Goal: Navigation & Orientation: Find specific page/section

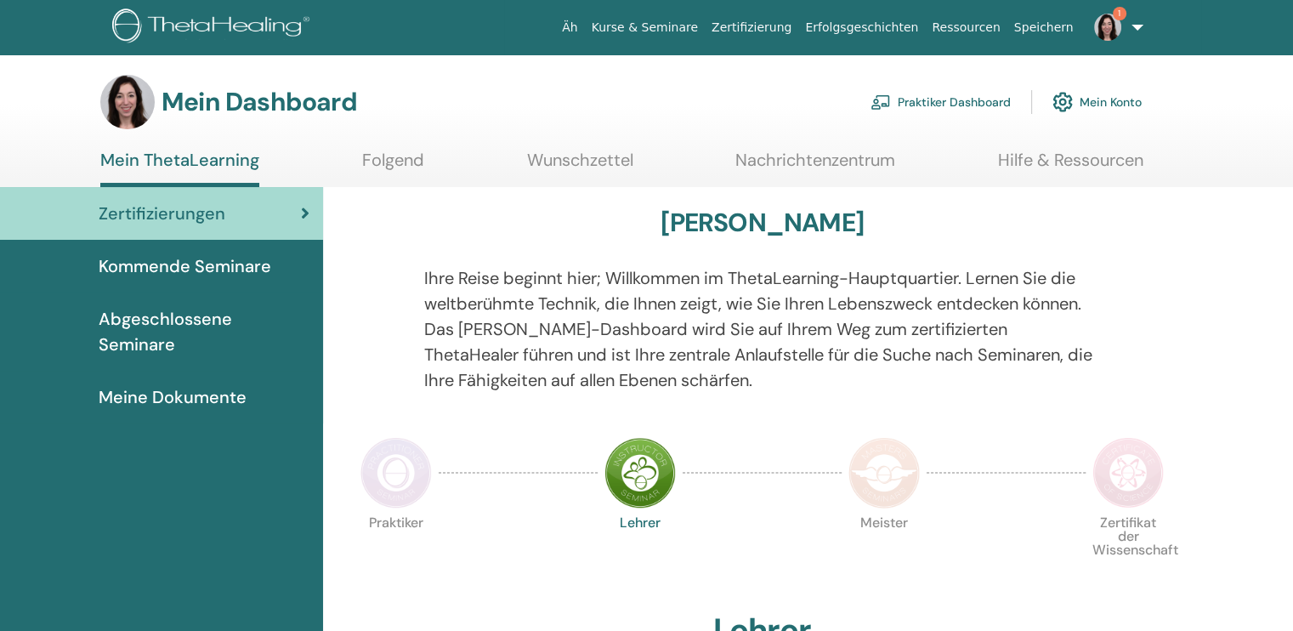
click at [1136, 31] on link "1" at bounding box center [1115, 27] width 70 height 54
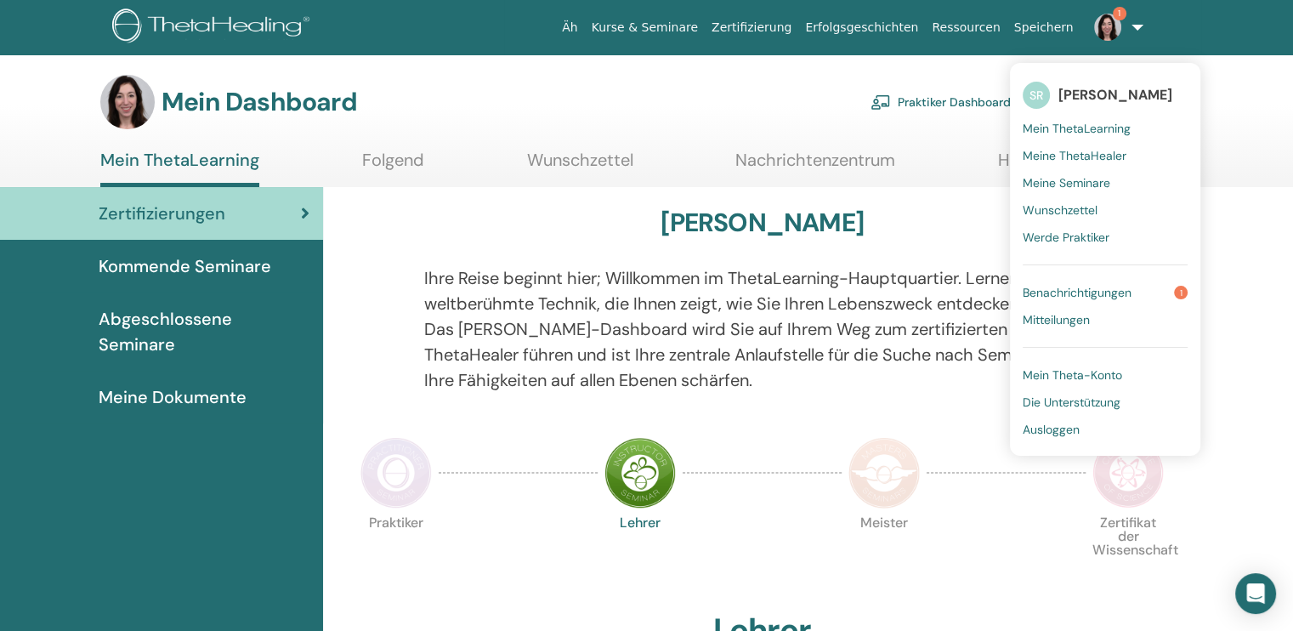
click at [1111, 294] on font "Benachrichtigungen" at bounding box center [1076, 292] width 109 height 15
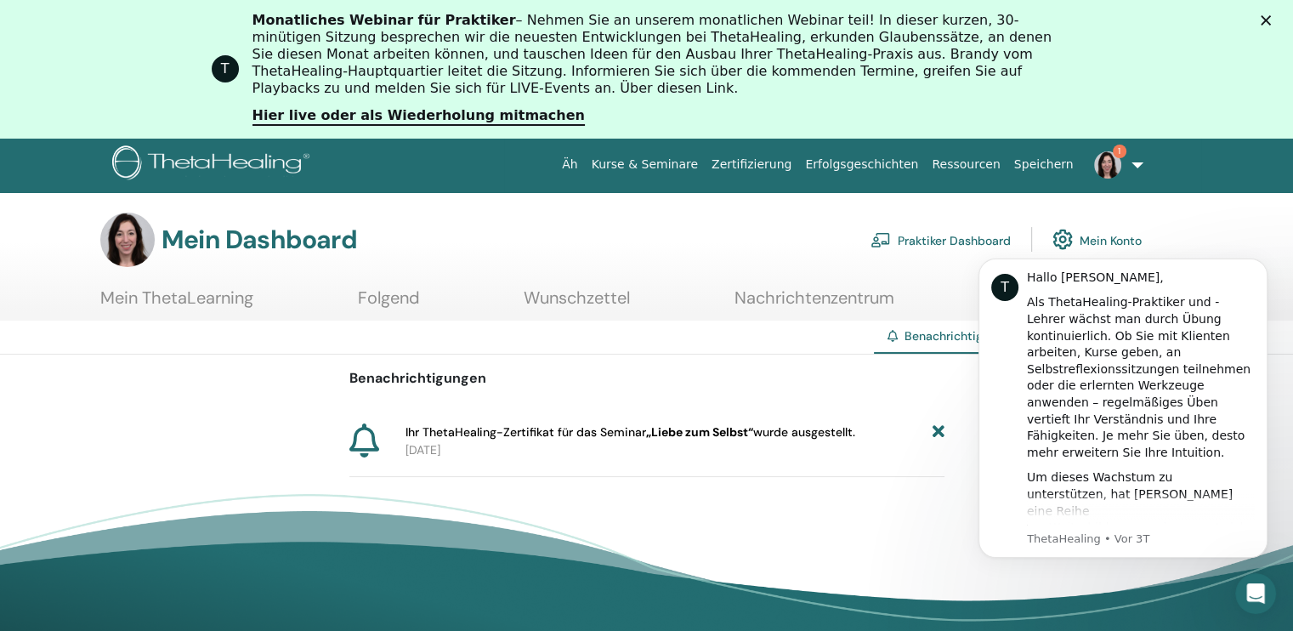
click at [213, 305] on font "Mein ThetaLearning" at bounding box center [176, 297] width 153 height 22
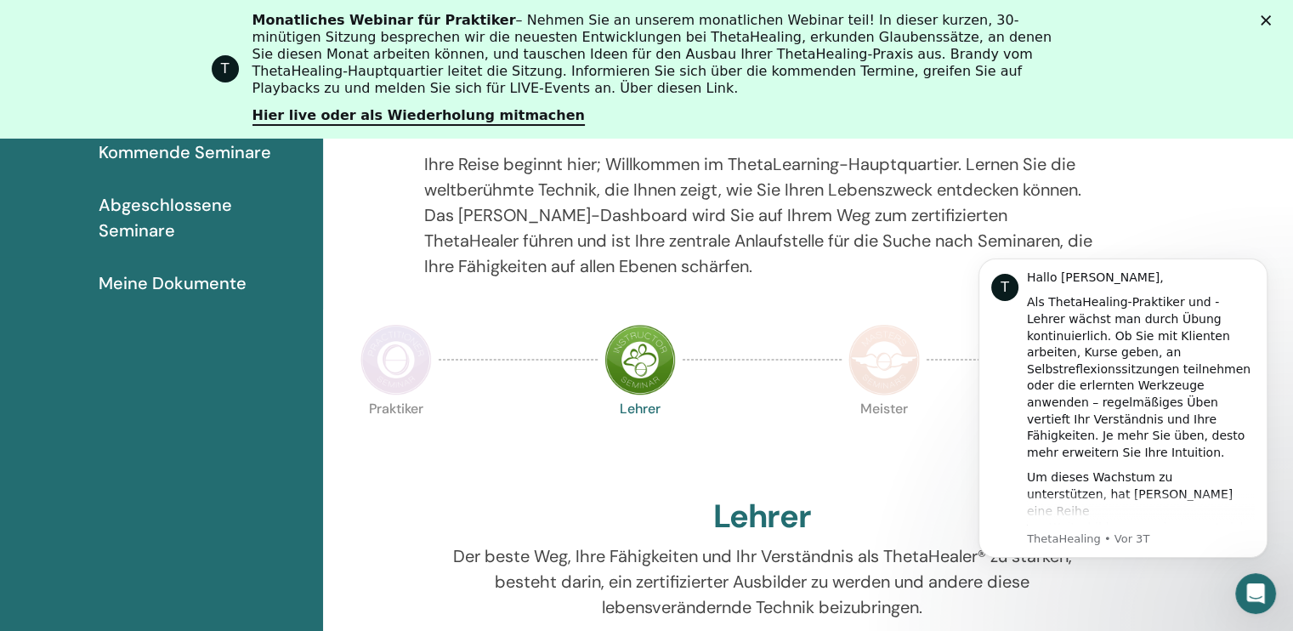
scroll to position [298, 0]
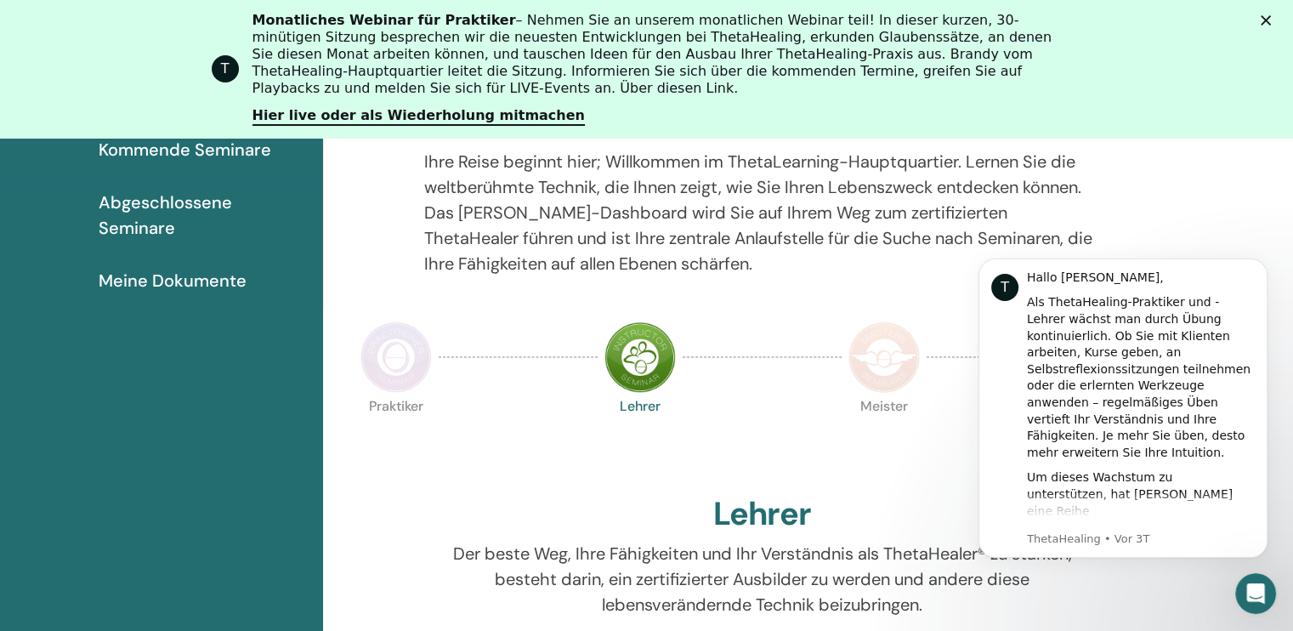
click at [397, 365] on img at bounding box center [395, 356] width 71 height 71
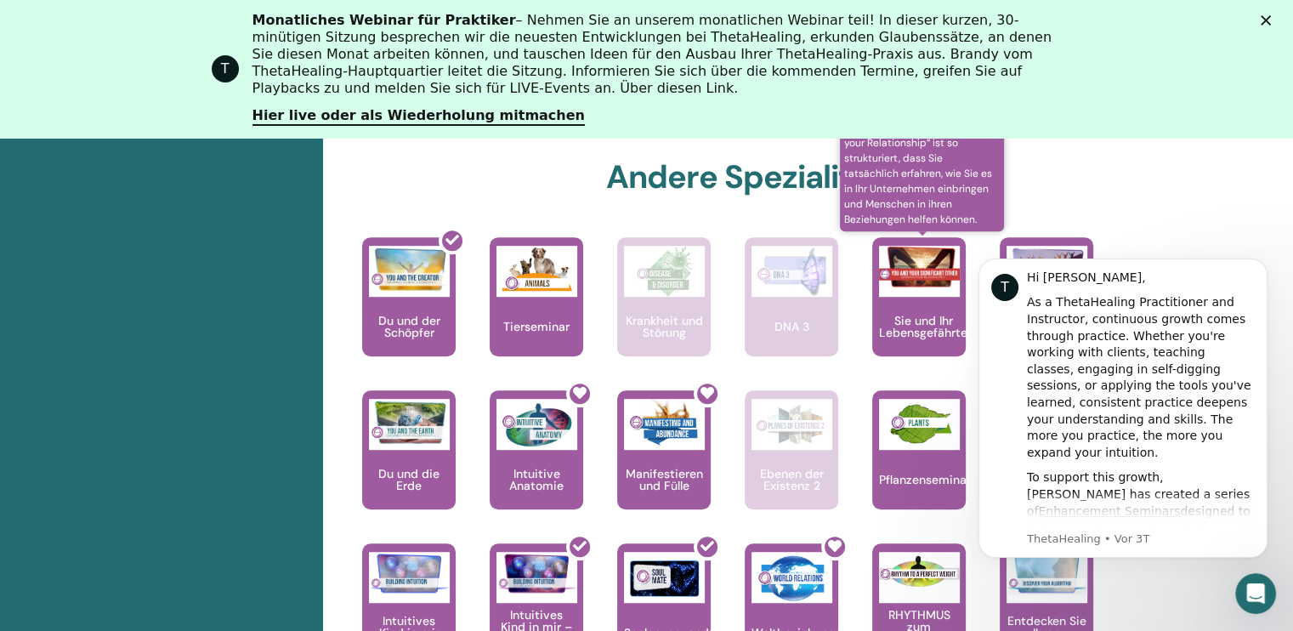
scroll to position [1013, 0]
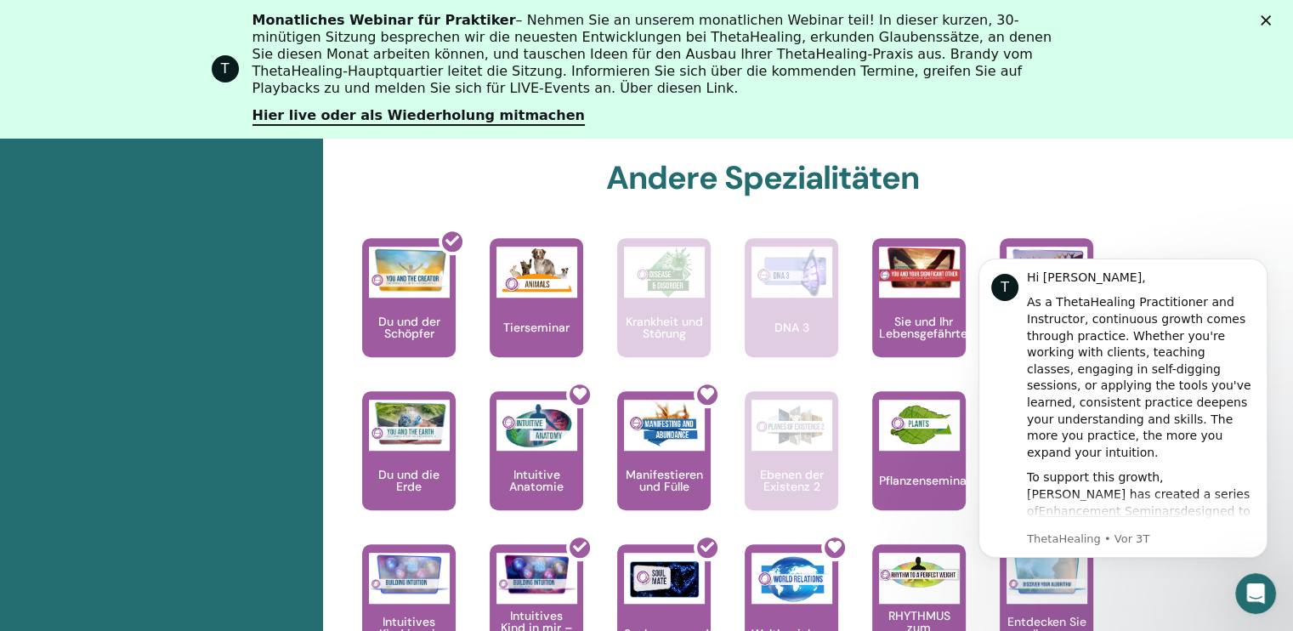
click at [577, 180] on div "[PERSON_NAME] Ihre Reise beginnt hier; Willkommen im ThetaLearning-Hauptquartie…" at bounding box center [762, 113] width 858 height 1515
